Goal: Check status: Check status

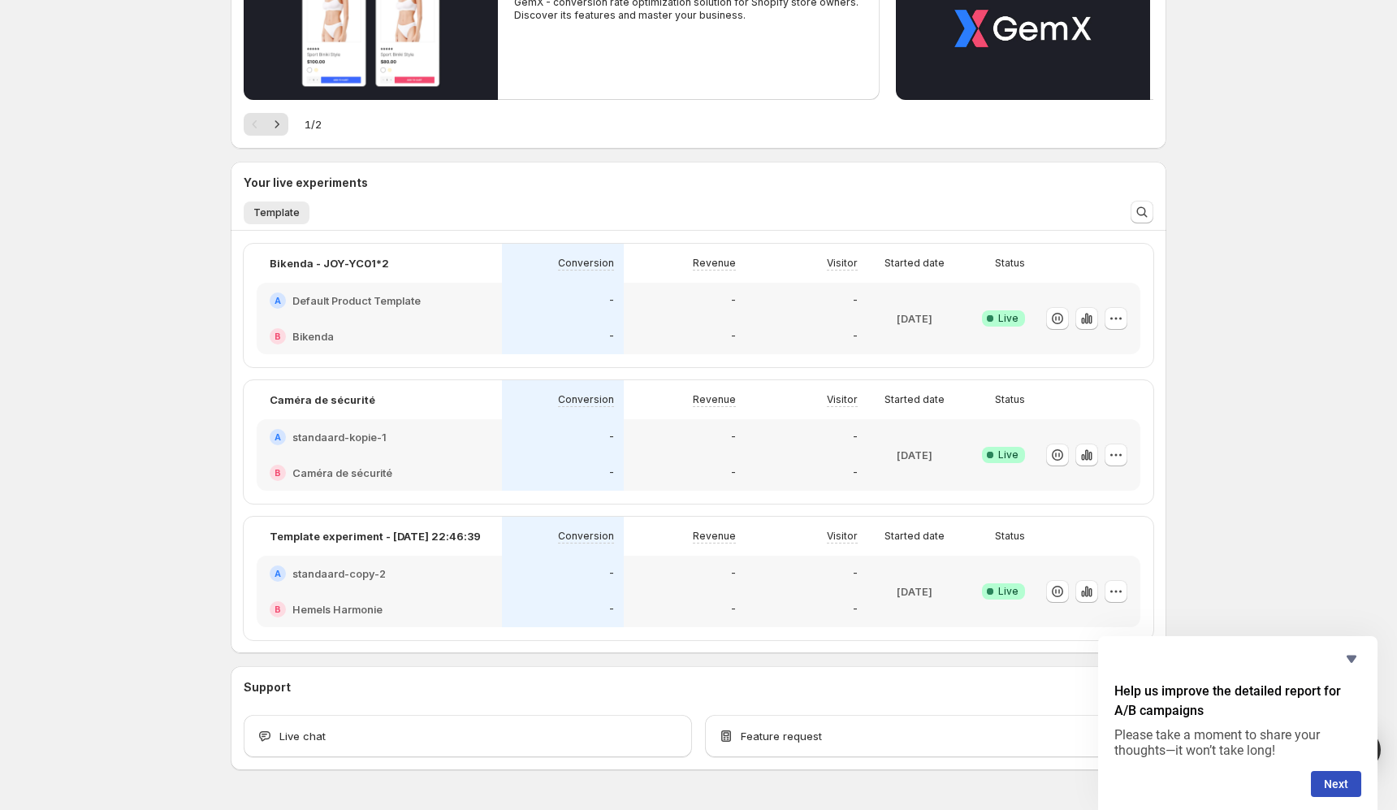
scroll to position [236, 0]
click at [1083, 317] on icon "button" at bounding box center [1087, 318] width 16 height 16
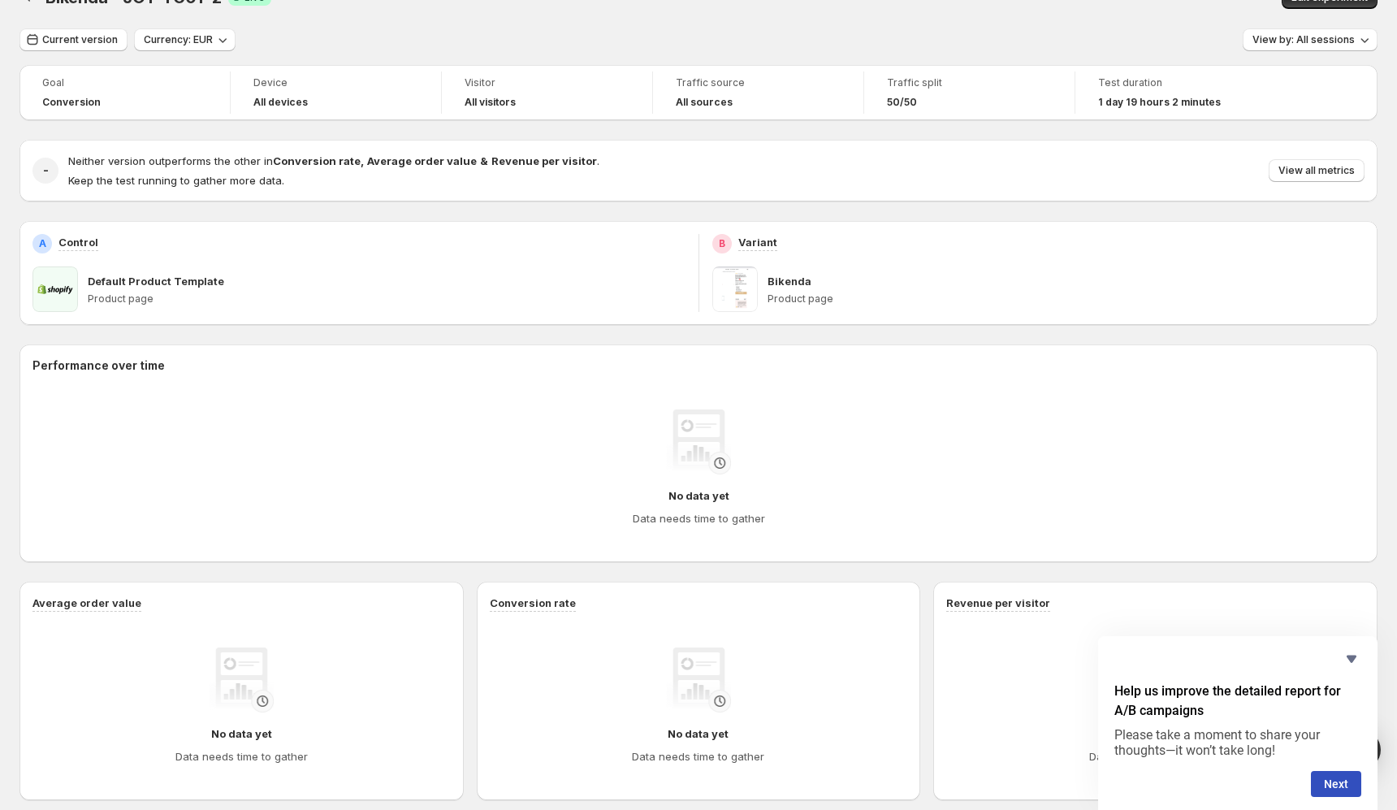
scroll to position [58, 0]
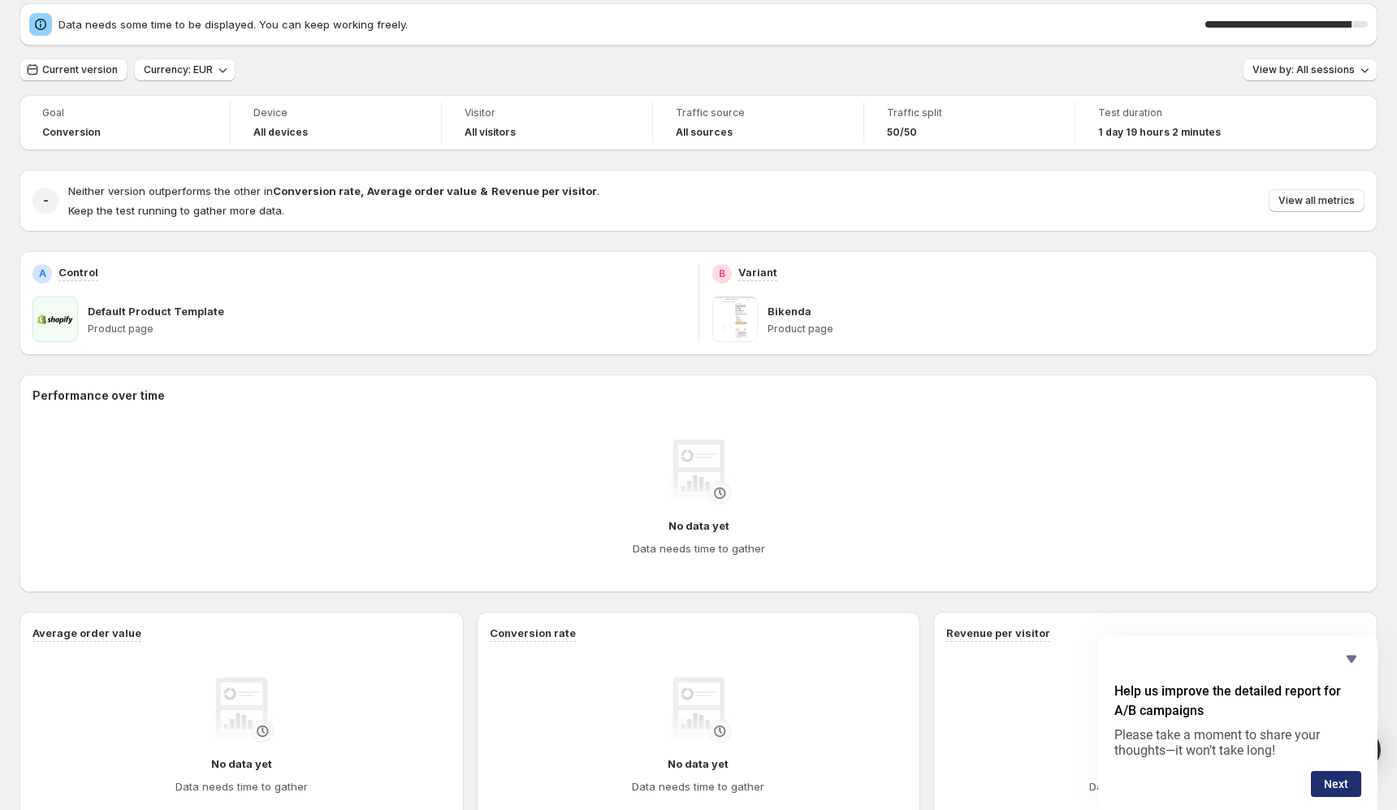
click at [1336, 783] on button "Next" at bounding box center [1336, 784] width 50 height 26
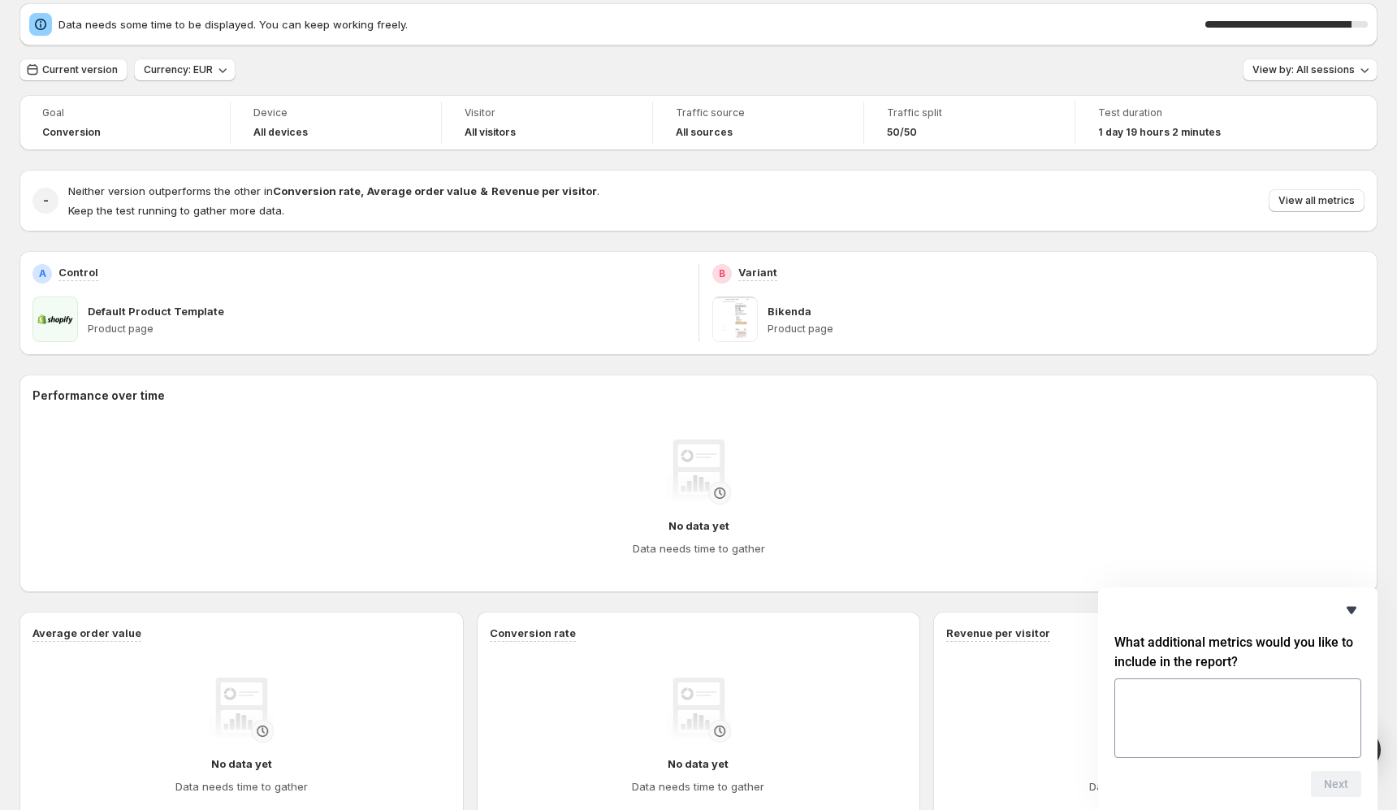
click at [1350, 609] on icon "Hide survey" at bounding box center [1352, 610] width 10 height 7
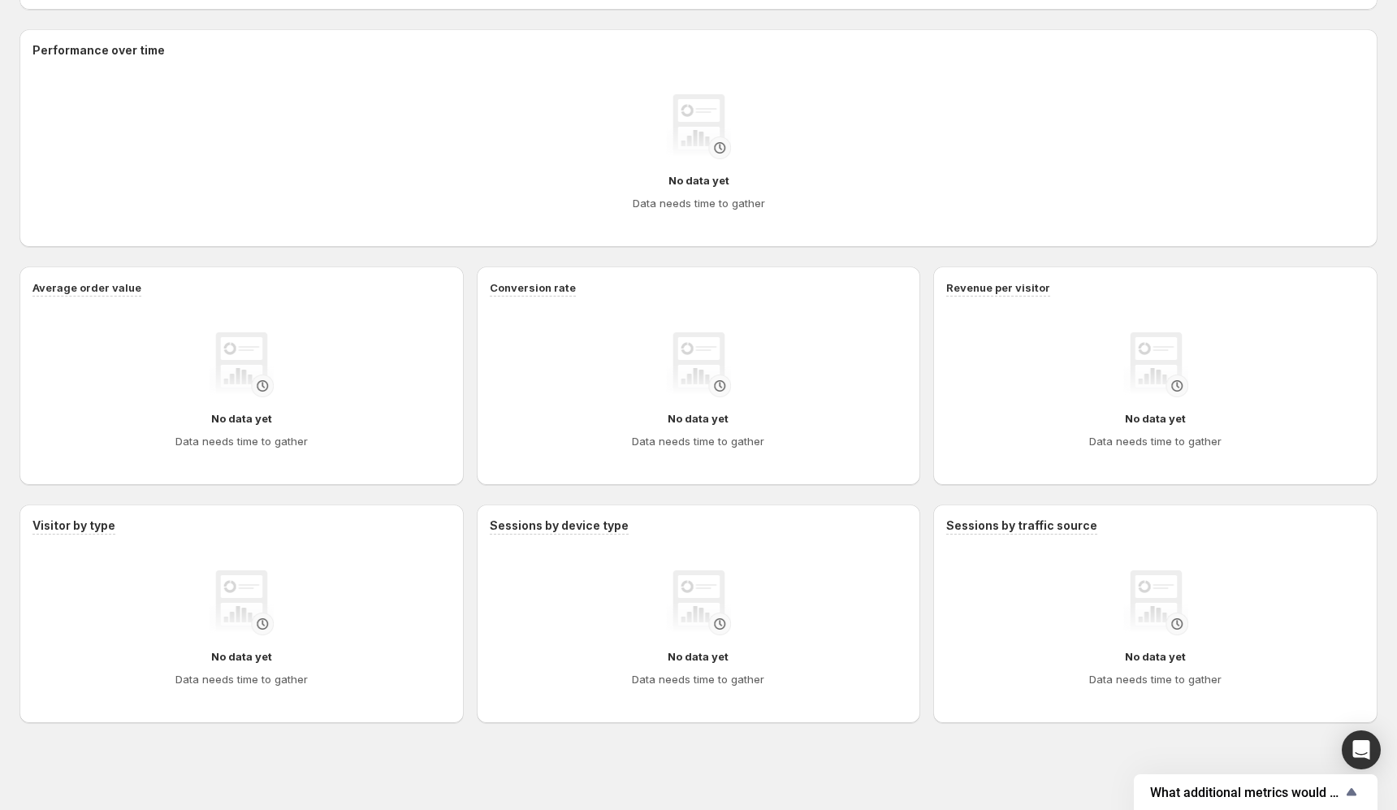
scroll to position [0, 0]
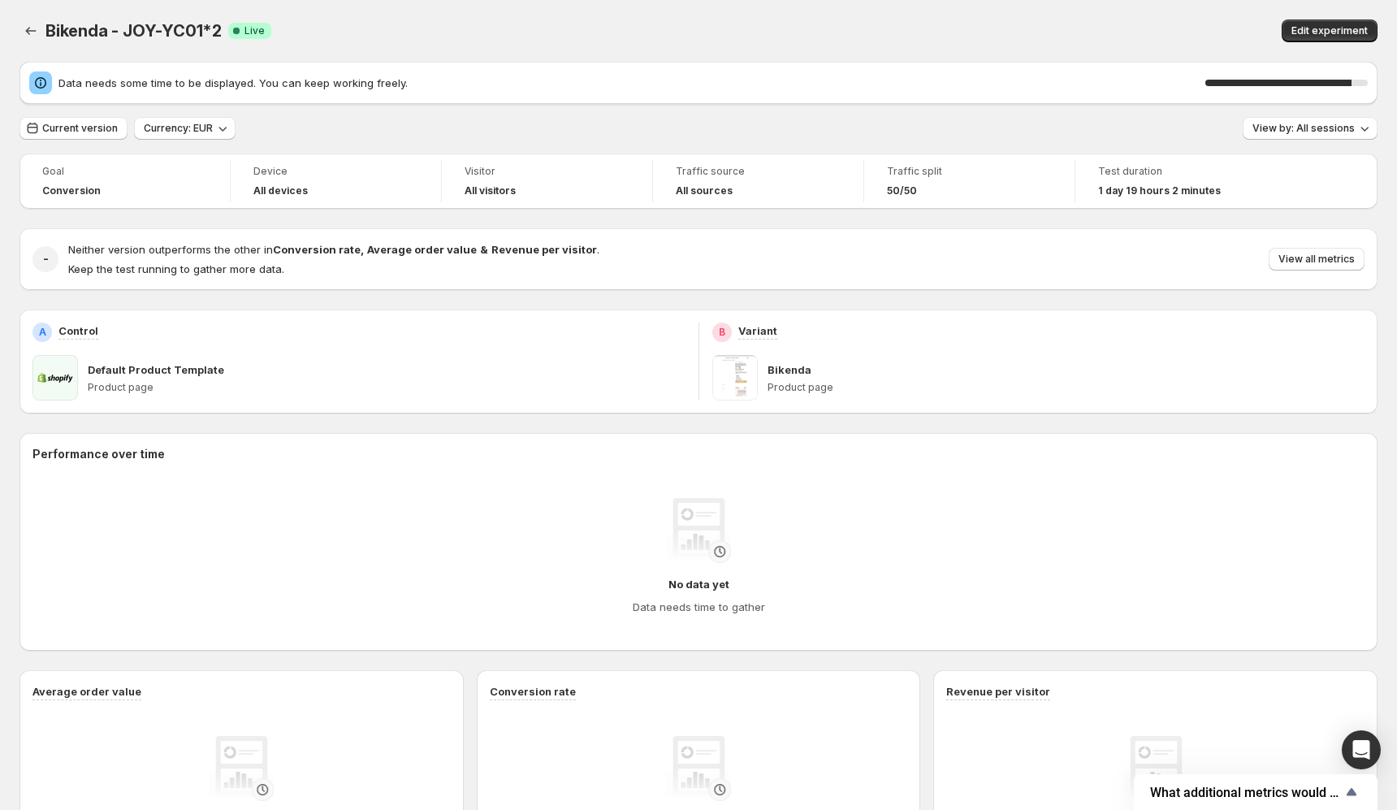
click at [310, 85] on span "Data needs some time to be displayed. You can keep working freely." at bounding box center [631, 83] width 1147 height 16
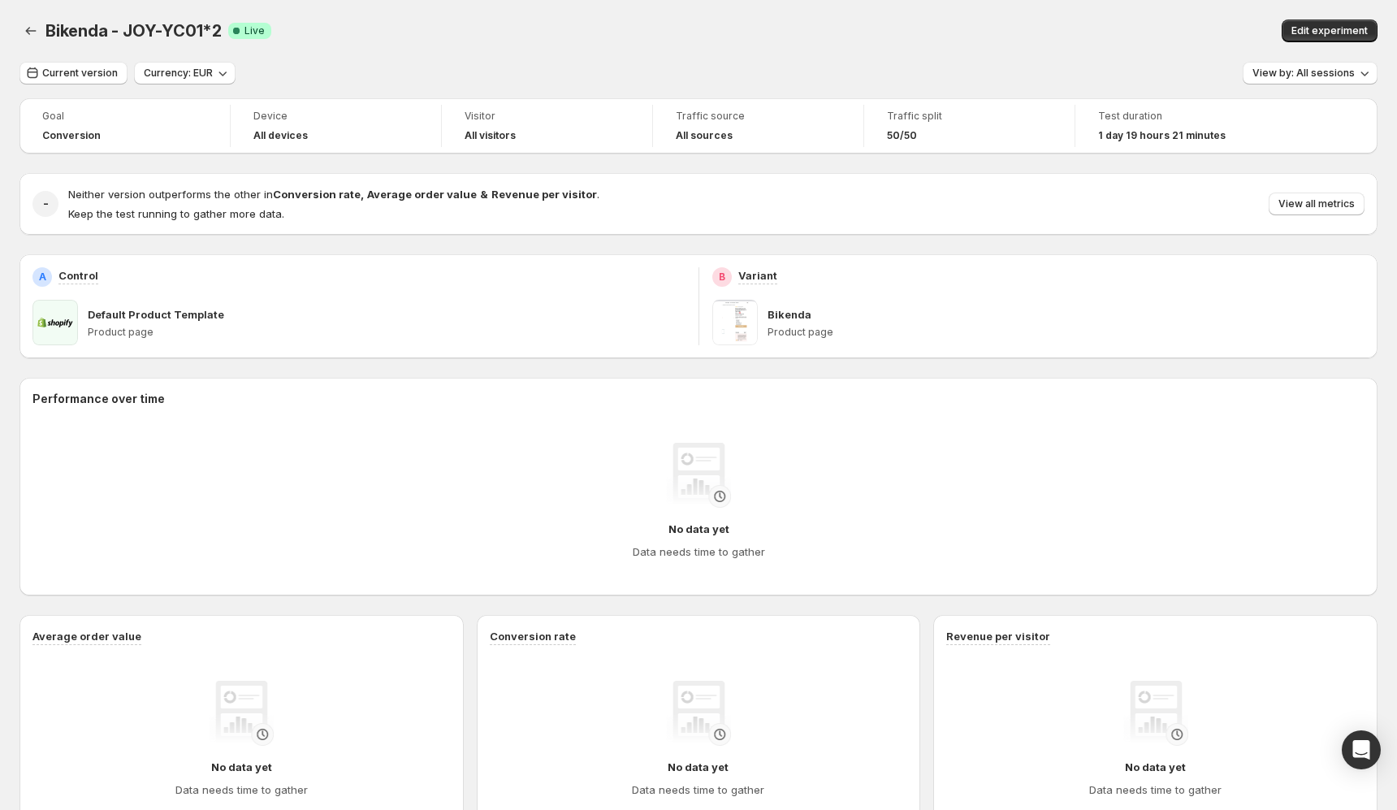
click at [355, 38] on div "Bikenda - JOY-YC01*2 Success Complete Live" at bounding box center [405, 30] width 721 height 23
click at [1324, 64] on button "View by: All sessions" at bounding box center [1310, 73] width 135 height 23
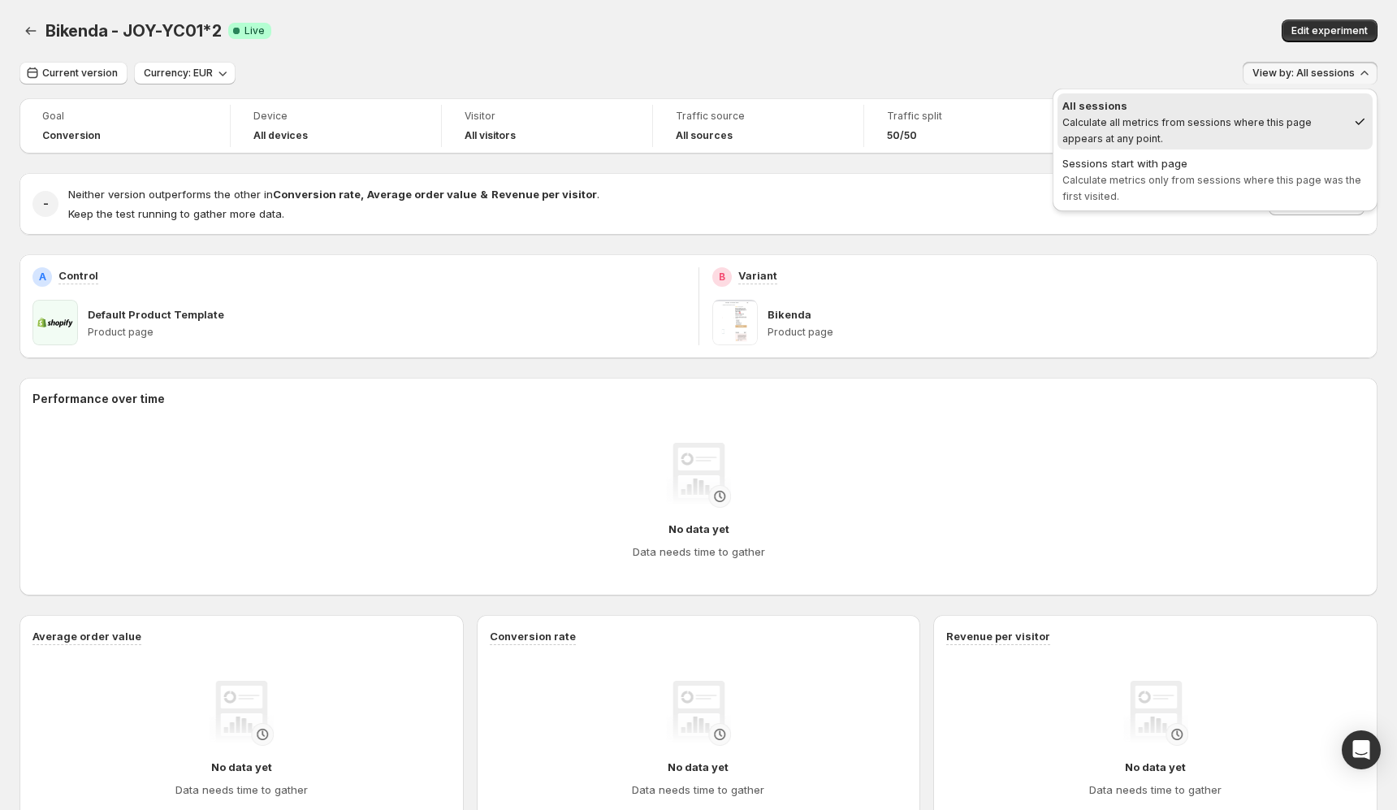
click at [1149, 2] on div "Bikenda - JOY-YC01*2. This page is ready Bikenda - JOY-YC01*2 Success Complete …" at bounding box center [698, 31] width 1358 height 62
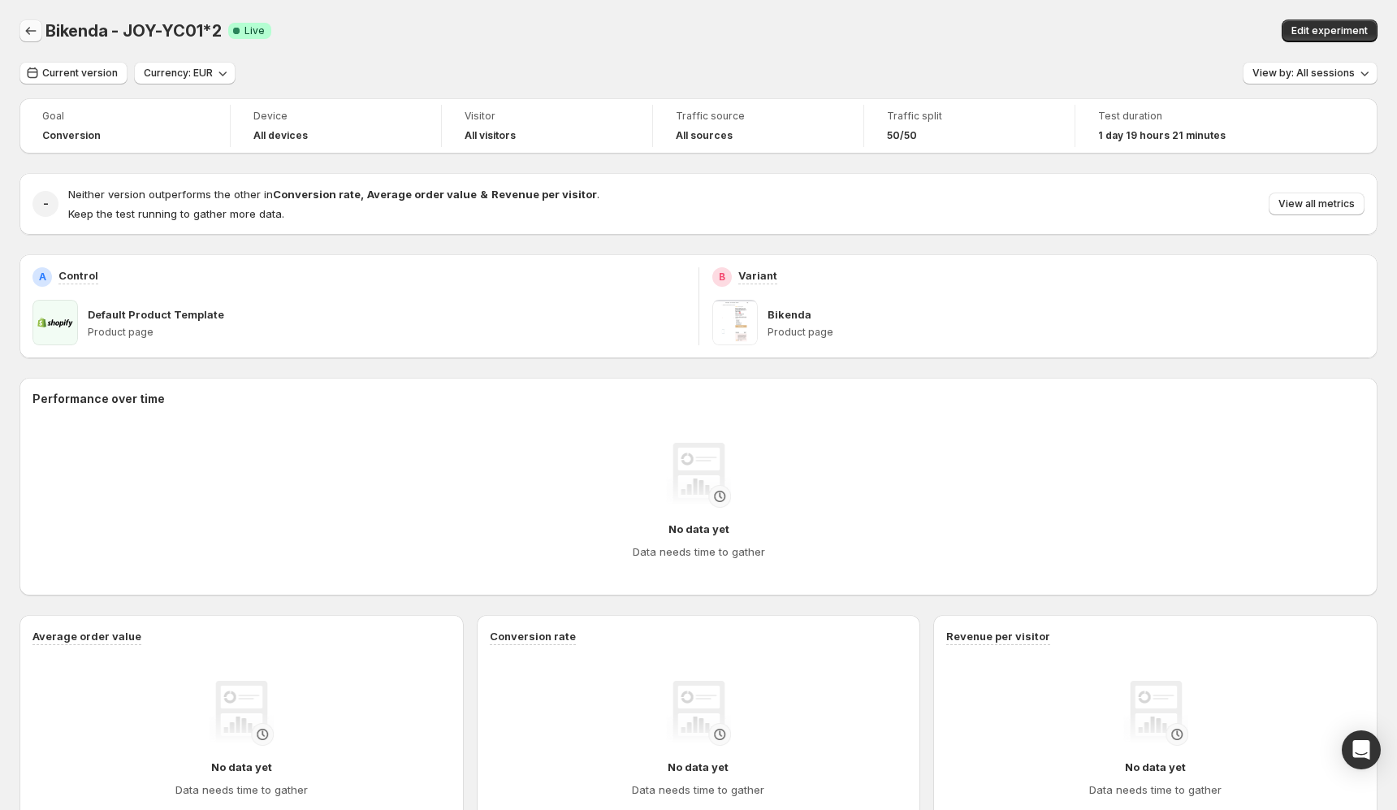
click at [32, 31] on icon "Back" at bounding box center [31, 31] width 16 height 16
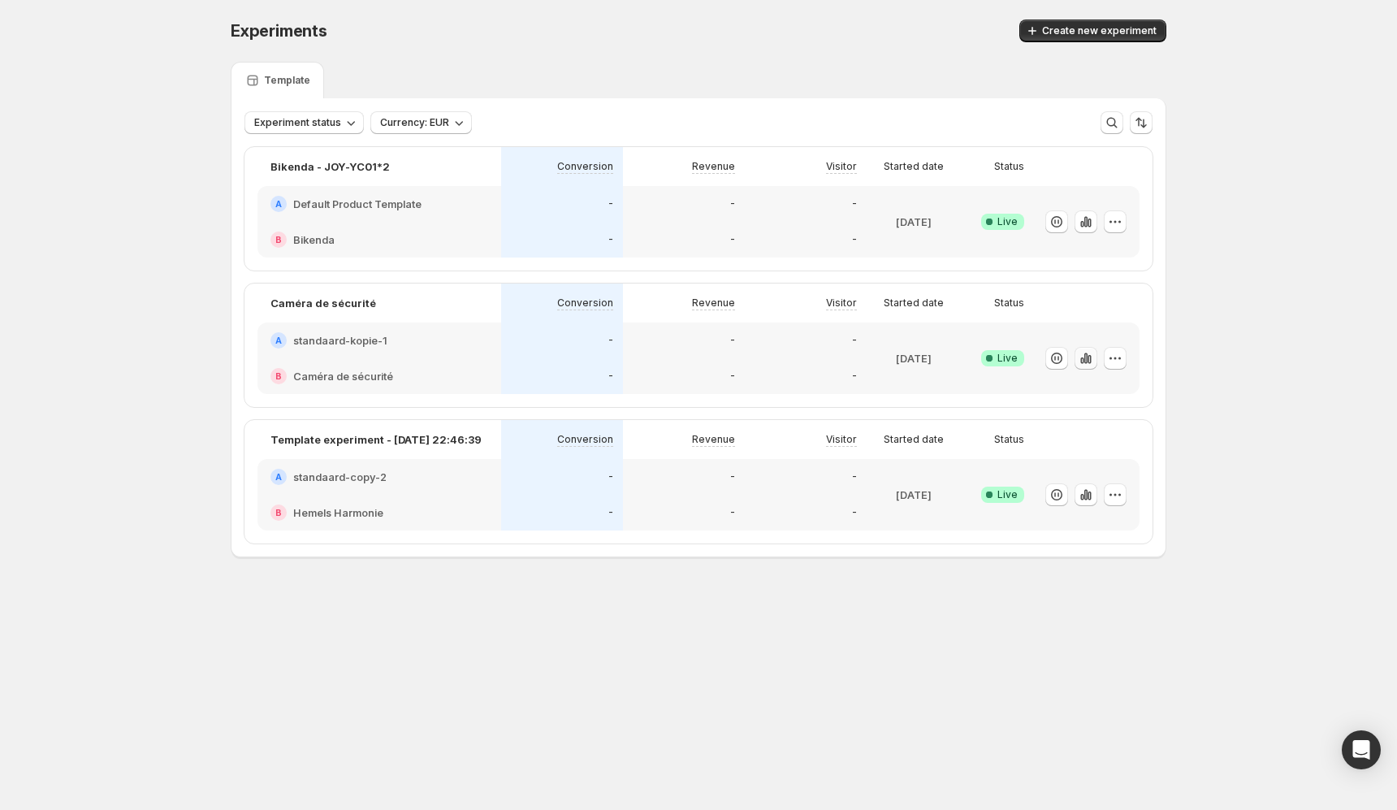
click at [1083, 358] on icon "button" at bounding box center [1082, 360] width 3 height 6
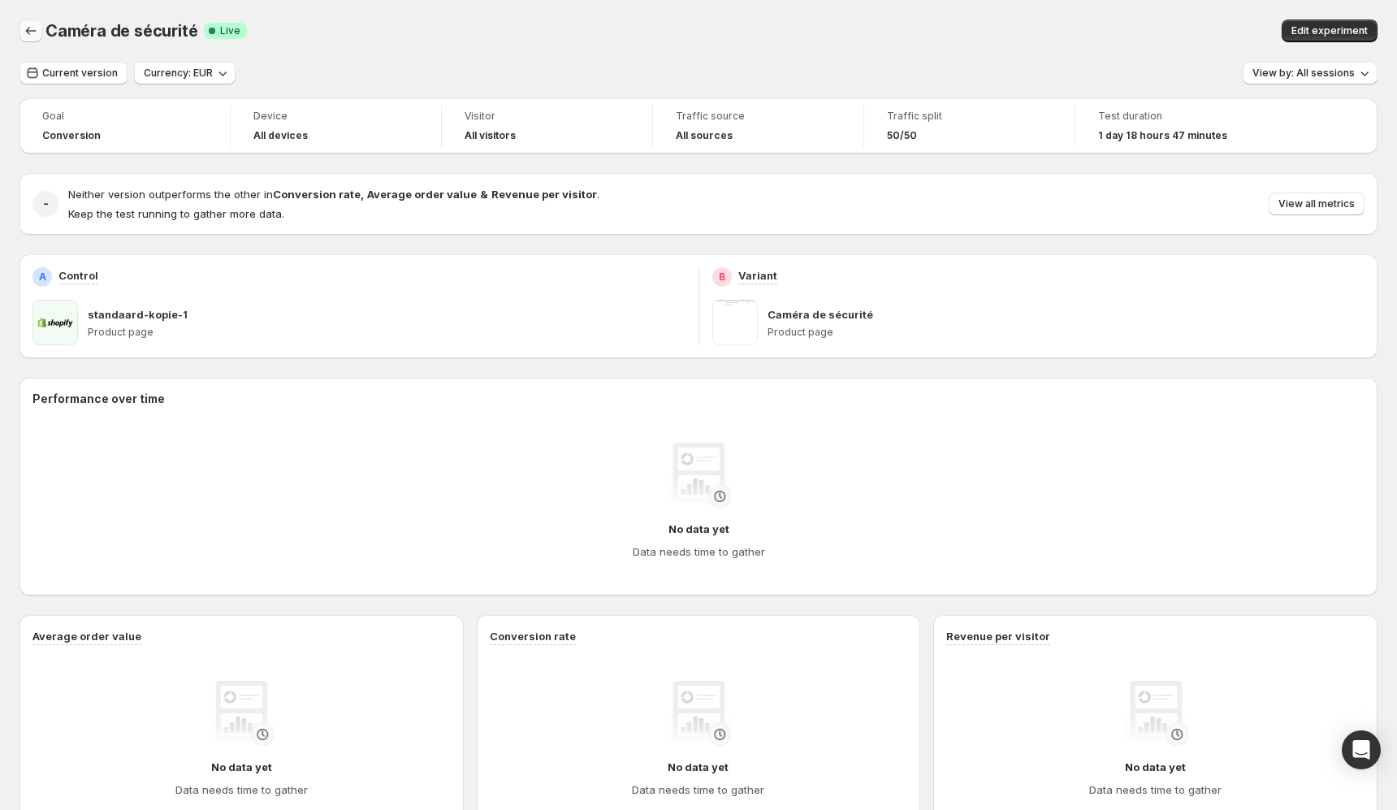
click at [21, 21] on button "Back" at bounding box center [30, 30] width 23 height 23
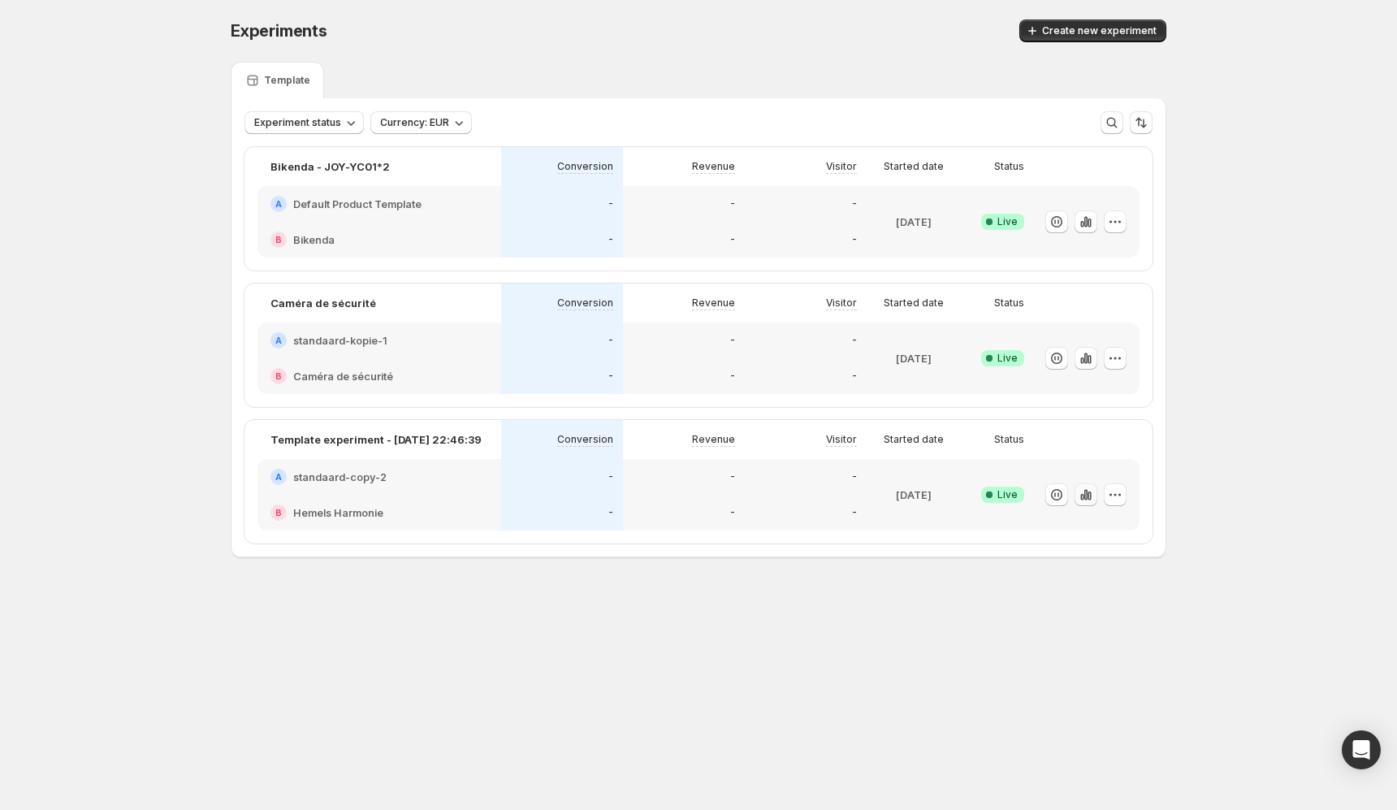
click at [1080, 496] on icon "button" at bounding box center [1086, 495] width 16 height 16
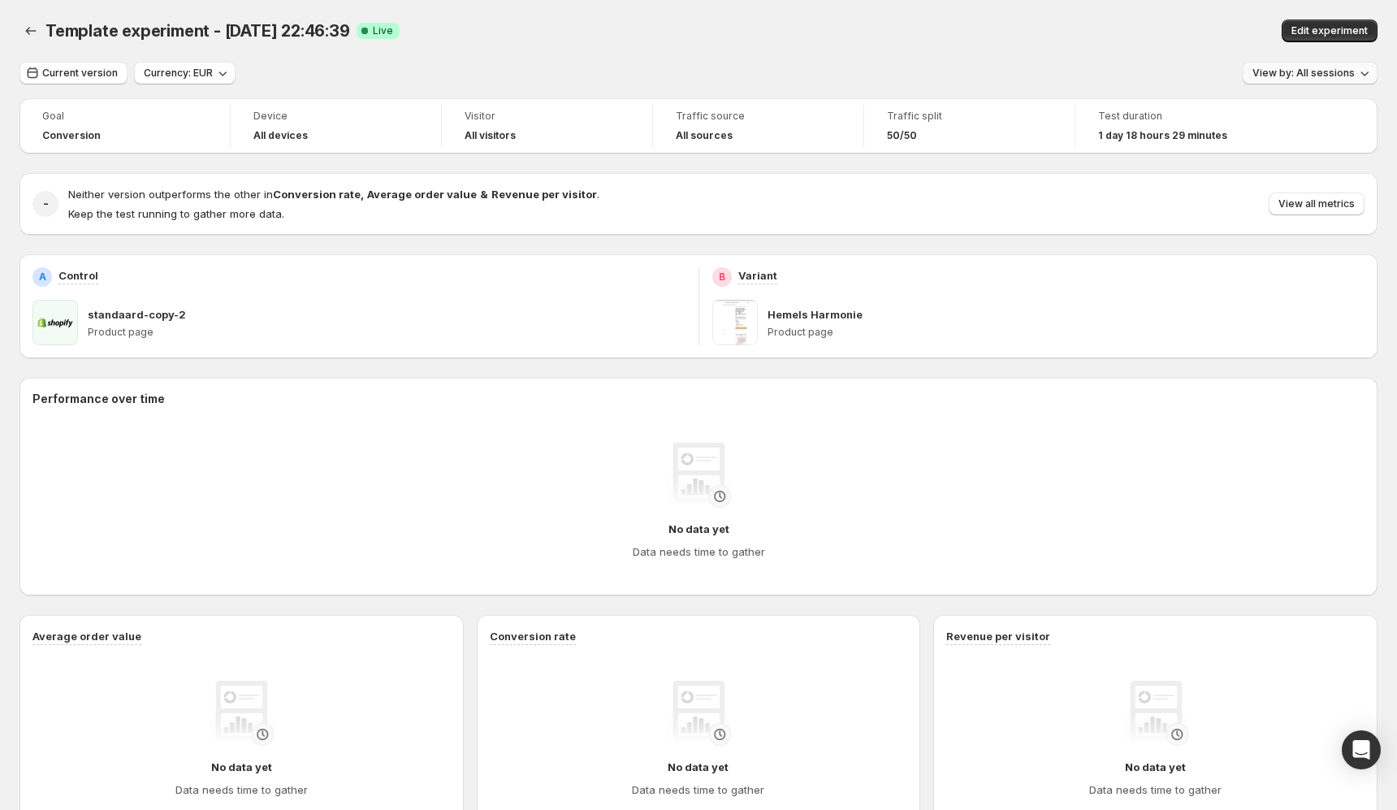
click at [1292, 73] on span "View by: All sessions" at bounding box center [1304, 73] width 102 height 13
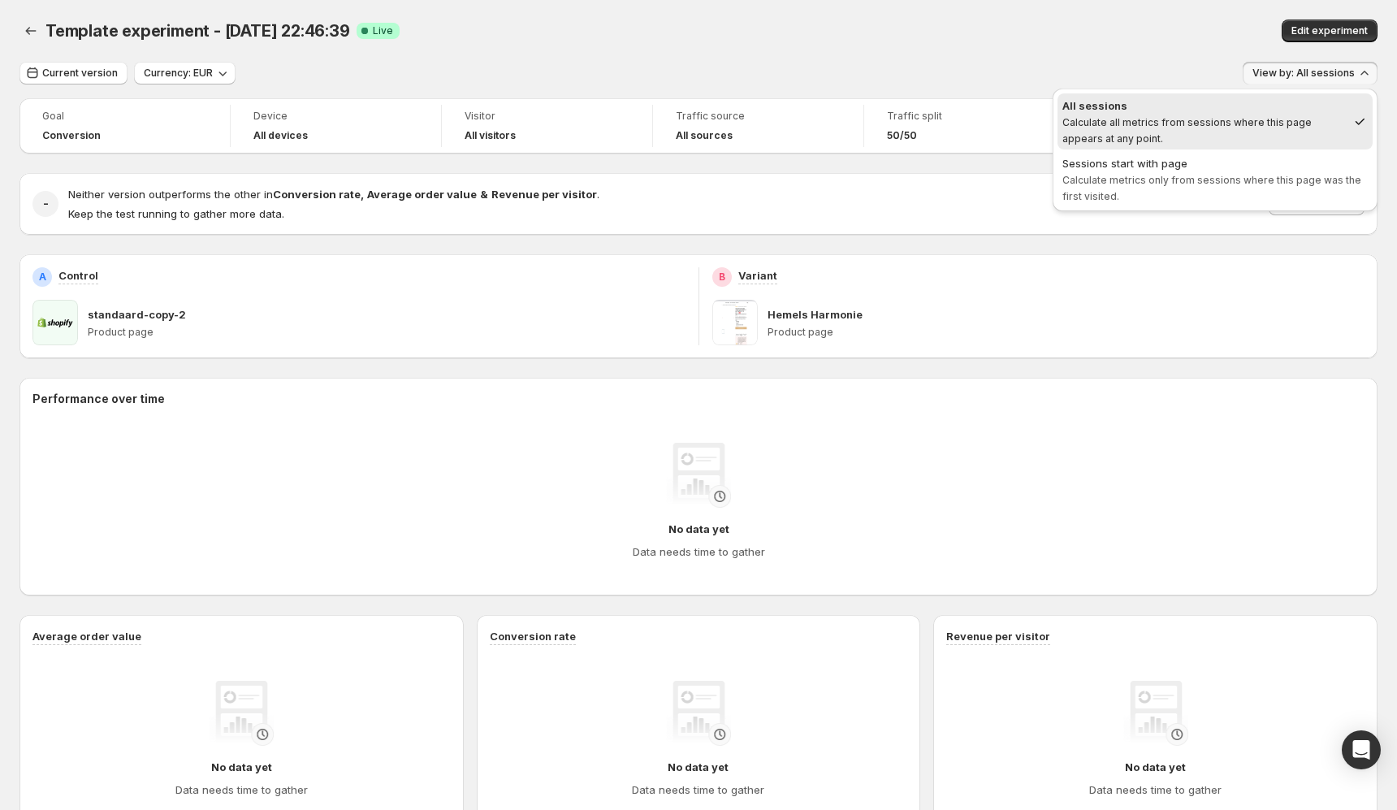
click at [997, 42] on div "Template experiment - Oct 2, 22:46:39. This page is ready Template experiment -…" at bounding box center [698, 31] width 1358 height 62
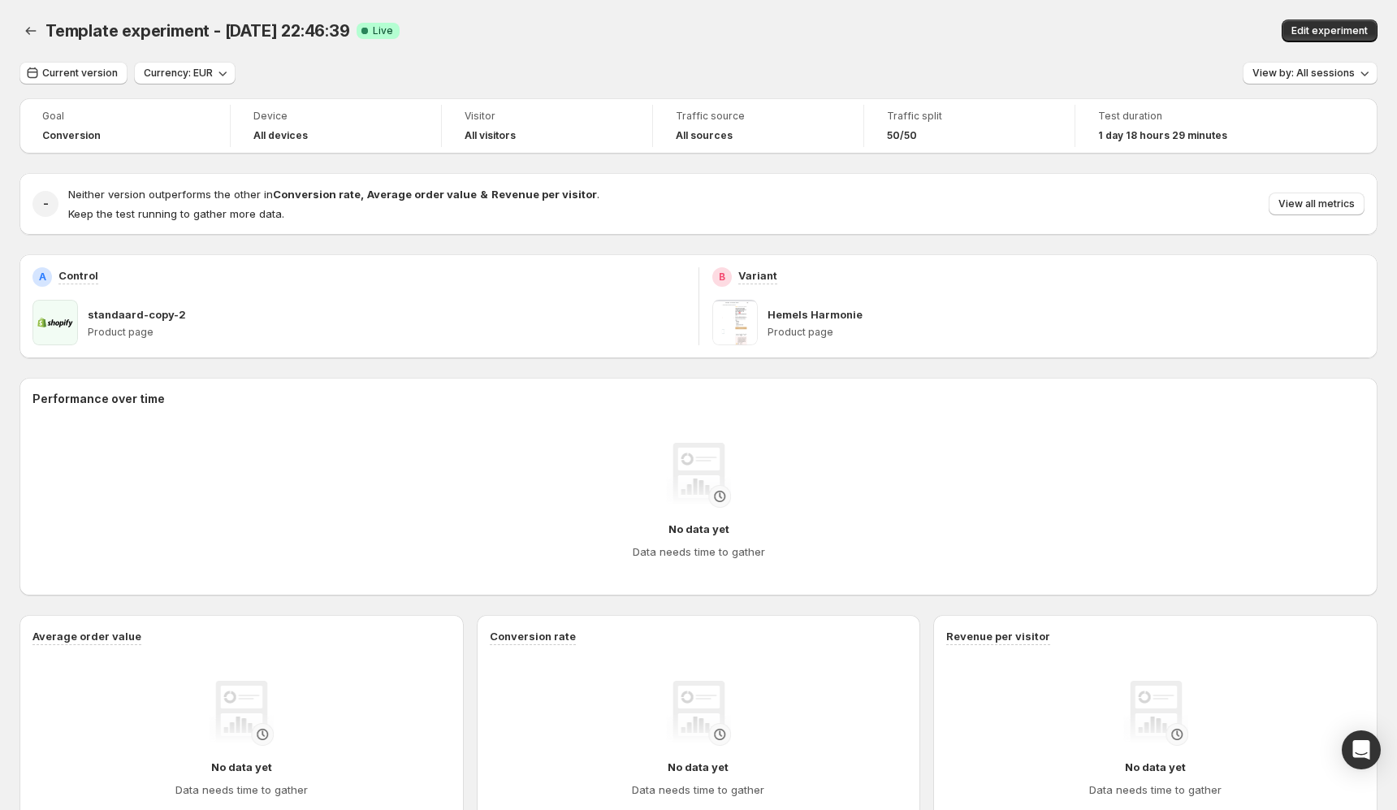
click at [22, 11] on div "Template experiment - Oct 2, 22:46:39. This page is ready Template experiment -…" at bounding box center [698, 31] width 1358 height 62
click at [27, 24] on icon "Back" at bounding box center [31, 31] width 16 height 16
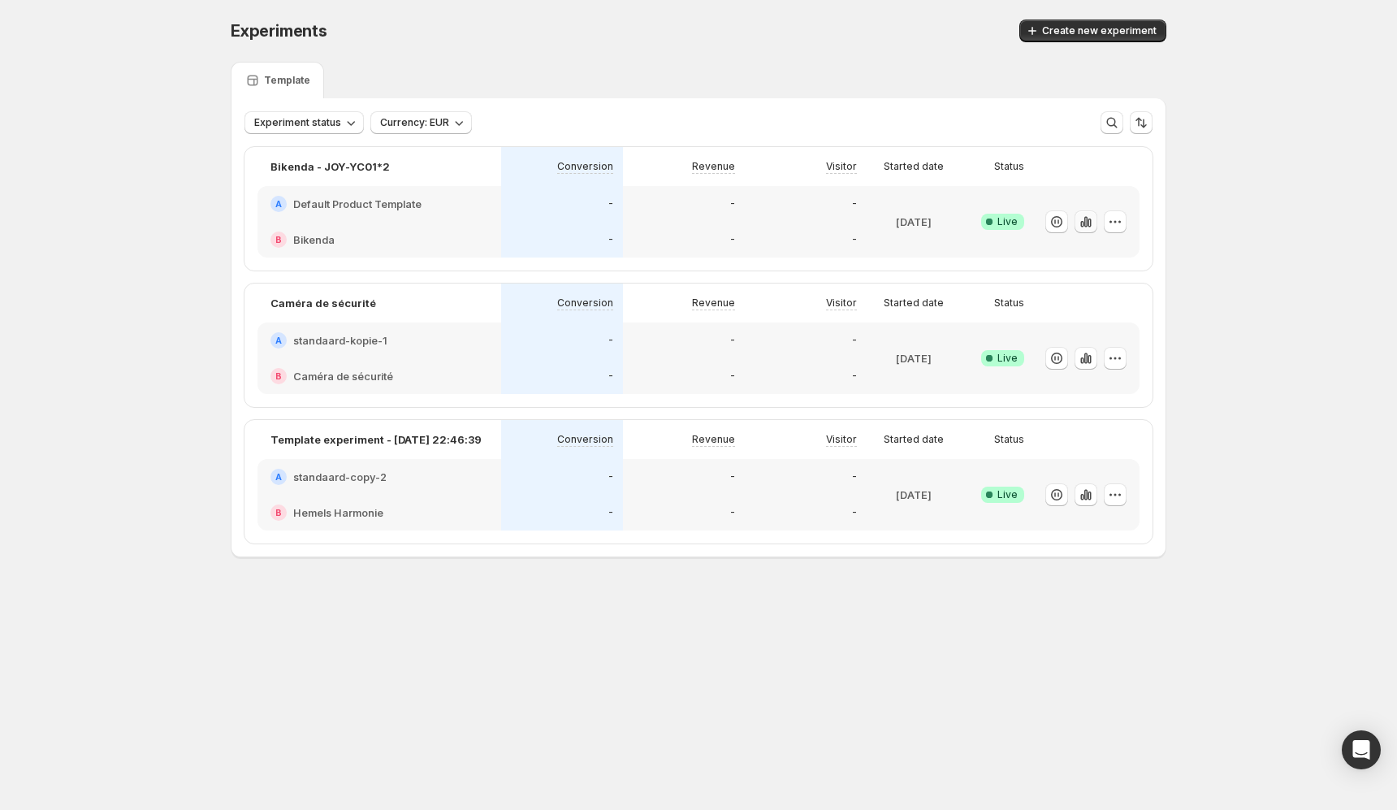
click at [1091, 226] on icon "button" at bounding box center [1086, 222] width 16 height 16
